Goal: Task Accomplishment & Management: Manage account settings

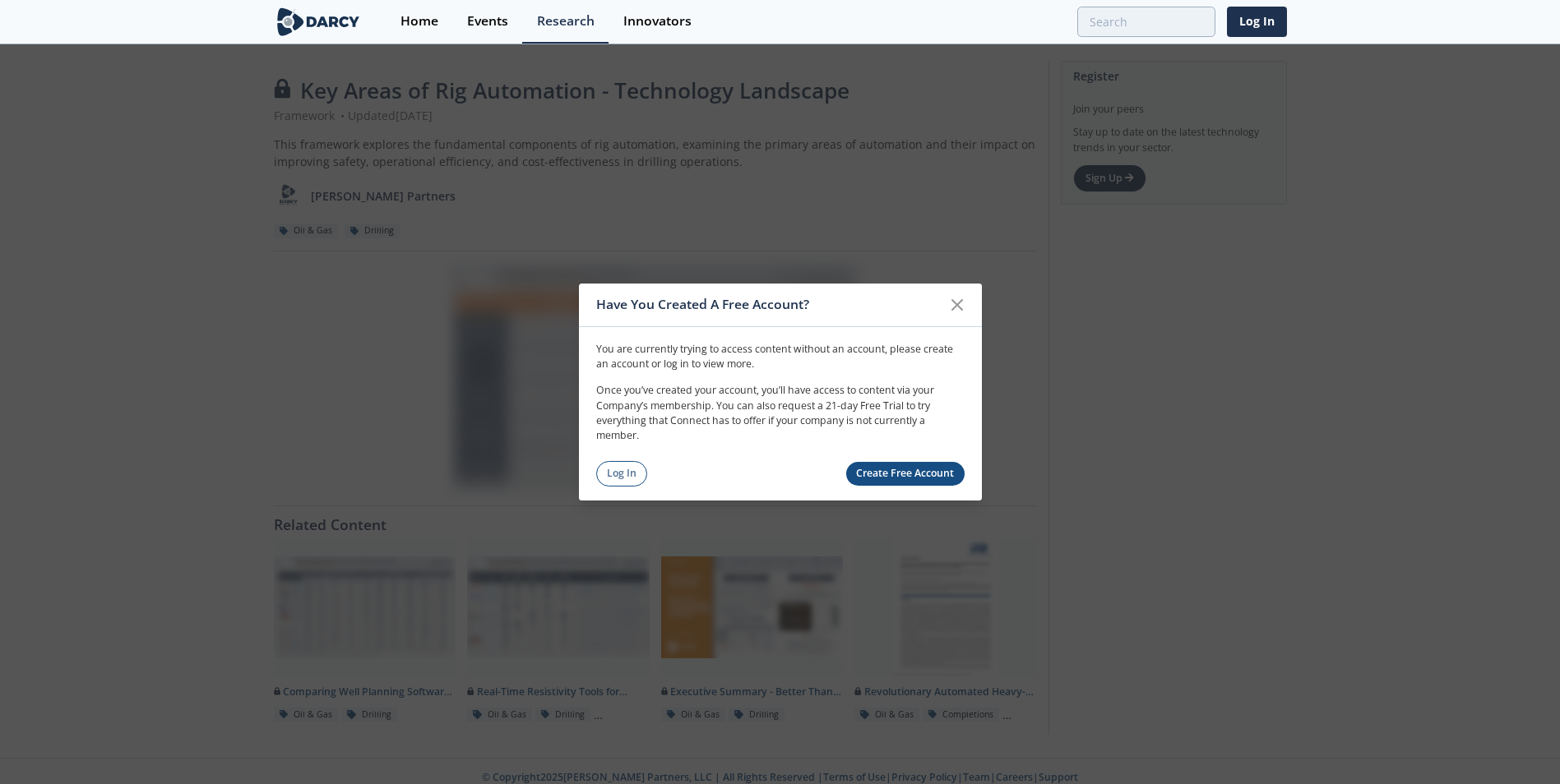
drag, startPoint x: 631, startPoint y: 475, endPoint x: 642, endPoint y: 472, distance: 11.4
click at [631, 475] on link "Log In" at bounding box center [621, 474] width 52 height 25
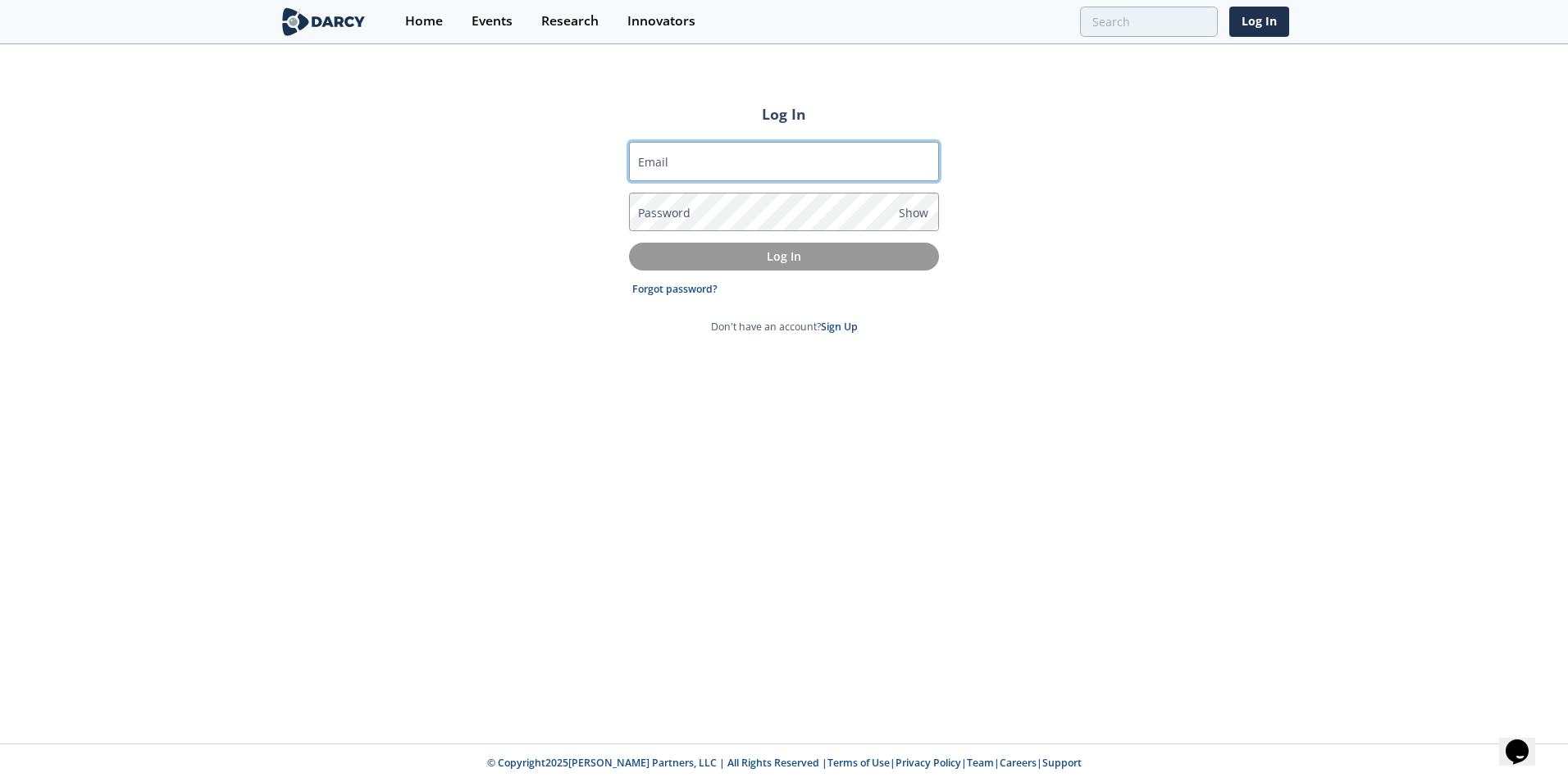
click at [721, 165] on input "Email" at bounding box center [784, 161] width 310 height 40
type input "[PERSON_NAME][EMAIL_ADDRESS][DOMAIN_NAME]"
click at [912, 215] on span "Show" at bounding box center [913, 213] width 29 height 17
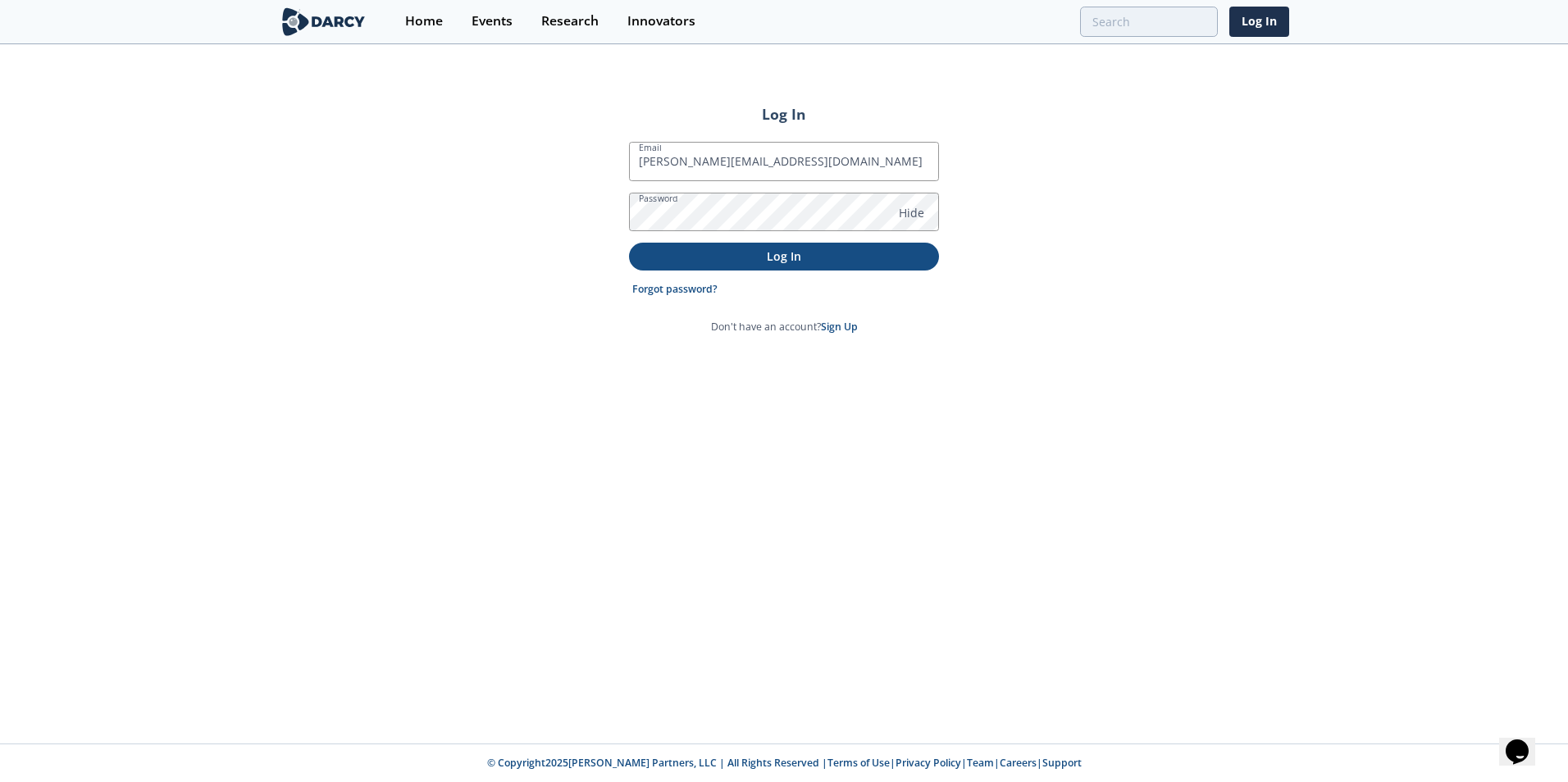
click at [793, 255] on p "Log In" at bounding box center [784, 257] width 287 height 17
